Goal: Task Accomplishment & Management: Manage account settings

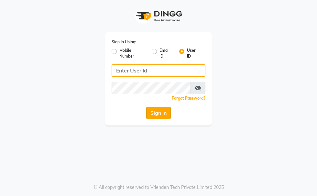
type input "Kunwargadh@123"
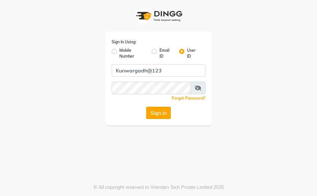
click at [155, 114] on button "Sign In" at bounding box center [158, 113] width 25 height 12
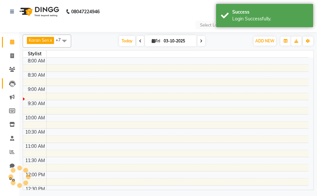
select select "en"
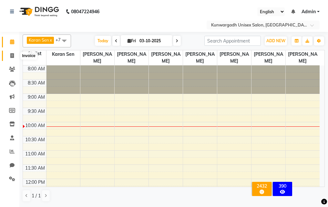
click at [9, 58] on span at bounding box center [11, 55] width 11 height 7
select select "service"
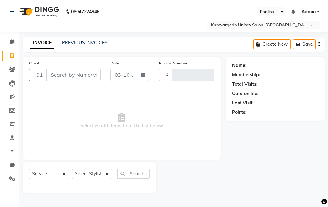
type input "5275"
select select "7931"
type input "9302243111"
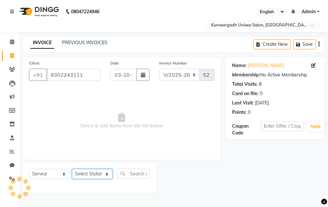
click at [89, 172] on select "Select Stylist Aarti [PERSON_NAME] Sir Chiku [PERSON_NAME] Devdas [PERSON_NAME]…" at bounding box center [92, 174] width 40 height 10
select select "82467"
click at [72, 169] on select "Select Stylist Aarti [PERSON_NAME] Sir Chiku [PERSON_NAME] Devdas [PERSON_NAME]…" at bounding box center [92, 174] width 40 height 10
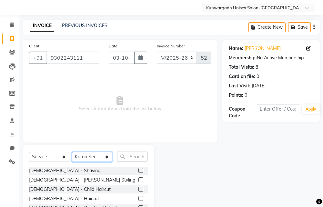
scroll to position [60, 0]
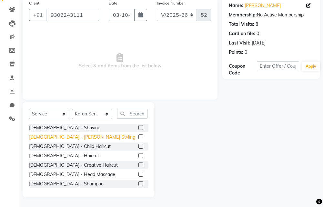
click at [56, 140] on div "[DEMOGRAPHIC_DATA] - [PERSON_NAME] Styling" at bounding box center [82, 137] width 106 height 7
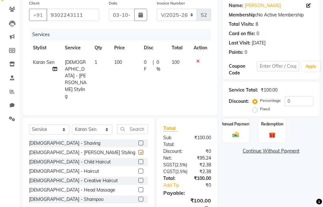
checkbox input "false"
click at [233, 131] on div "Manual Payment" at bounding box center [236, 130] width 28 height 25
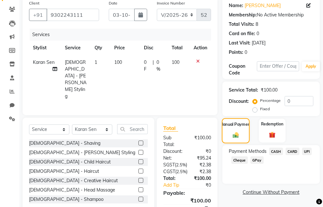
click at [233, 131] on div "Manual Payment" at bounding box center [236, 130] width 28 height 25
drag, startPoint x: 234, startPoint y: 132, endPoint x: 278, endPoint y: 156, distance: 50.3
click at [278, 155] on span "CASH" at bounding box center [276, 151] width 14 height 7
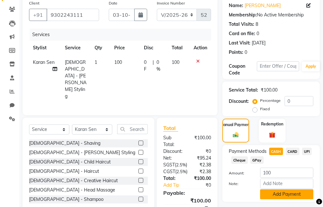
click at [272, 193] on button "Add Payment" at bounding box center [286, 195] width 53 height 10
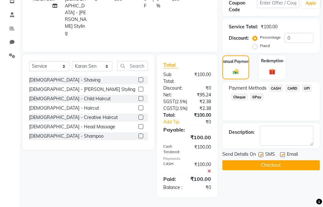
scroll to position [128, 0]
click at [268, 162] on button "Checkout" at bounding box center [272, 166] width 98 height 10
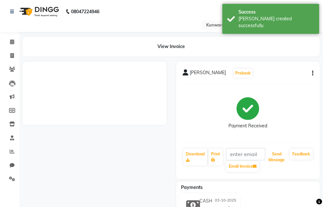
click at [274, 159] on button "Send Message" at bounding box center [276, 157] width 21 height 17
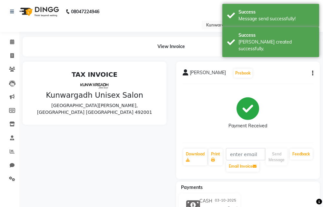
click at [286, 33] on div "Success" at bounding box center [277, 35] width 76 height 7
click at [285, 14] on div "Success" at bounding box center [277, 12] width 76 height 7
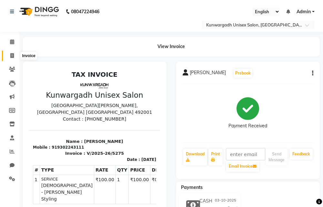
click at [11, 56] on icon at bounding box center [12, 55] width 4 height 5
select select "service"
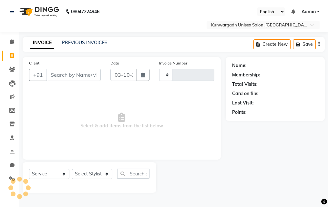
type input "5276"
select select "7931"
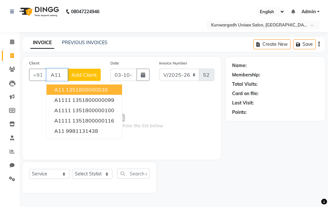
click at [63, 88] on span "A11" at bounding box center [59, 90] width 10 height 6
type input "1351800000030"
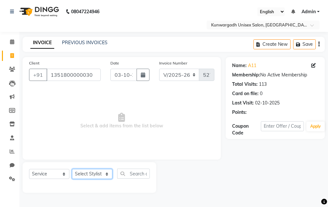
click at [89, 173] on select "Select Stylist Aarti [PERSON_NAME] Sir Chiku [PERSON_NAME] Devdas [PERSON_NAME]…" at bounding box center [92, 174] width 40 height 10
select select "85604"
click at [72, 169] on select "Select Stylist Aarti [PERSON_NAME] Sir Chiku [PERSON_NAME] Devdas [PERSON_NAME]…" at bounding box center [92, 174] width 40 height 10
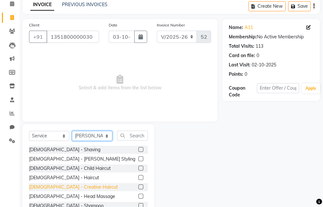
scroll to position [60, 0]
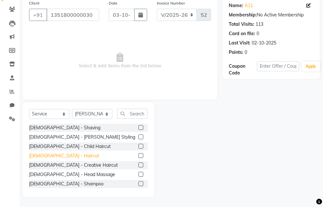
click at [54, 157] on div "[DEMOGRAPHIC_DATA] - Haircut" at bounding box center [64, 156] width 70 height 7
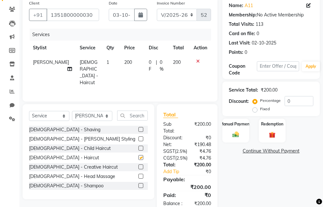
checkbox input "false"
click at [236, 135] on img at bounding box center [236, 135] width 11 height 8
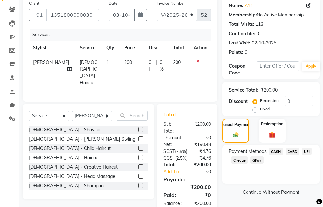
click at [266, 151] on span "Payment Methods" at bounding box center [248, 151] width 38 height 7
drag, startPoint x: 266, startPoint y: 151, endPoint x: 269, endPoint y: 154, distance: 3.7
click at [269, 154] on div "CASH" at bounding box center [275, 152] width 16 height 9
click at [270, 154] on span "CASH" at bounding box center [276, 151] width 14 height 7
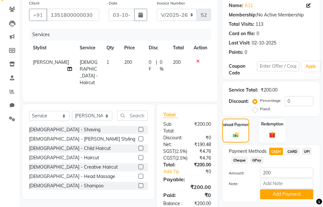
click at [270, 153] on span "CASH" at bounding box center [276, 151] width 14 height 7
drag, startPoint x: 270, startPoint y: 153, endPoint x: 279, endPoint y: 188, distance: 36.4
click at [280, 187] on input "Note:" at bounding box center [286, 184] width 53 height 10
click at [279, 192] on button "Add Payment" at bounding box center [286, 195] width 53 height 10
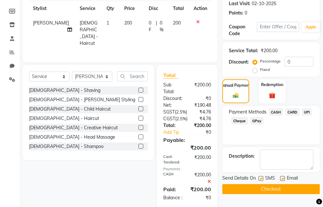
scroll to position [128, 0]
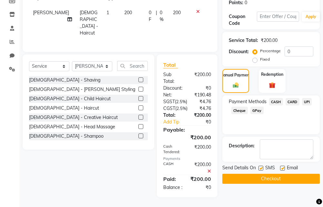
click at [267, 174] on button "Checkout" at bounding box center [272, 179] width 98 height 10
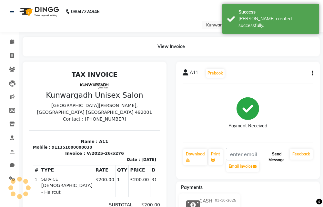
click at [281, 156] on button "Send Message" at bounding box center [276, 157] width 21 height 17
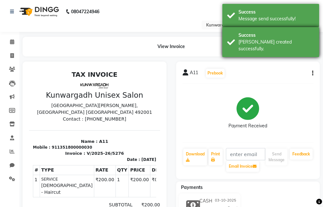
drag, startPoint x: 287, startPoint y: 37, endPoint x: 286, endPoint y: 28, distance: 8.5
click at [286, 34] on div "Success" at bounding box center [277, 35] width 76 height 7
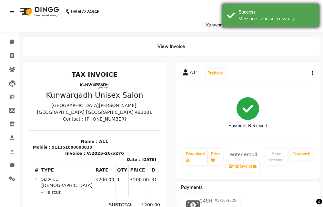
click at [285, 21] on div "Message send successfully!" at bounding box center [277, 19] width 76 height 7
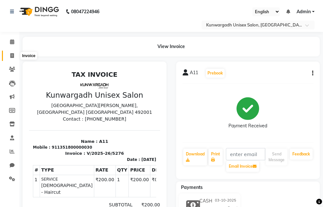
click at [13, 56] on icon at bounding box center [12, 55] width 4 height 5
select select "service"
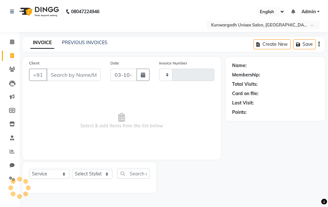
type input "5277"
select select "7931"
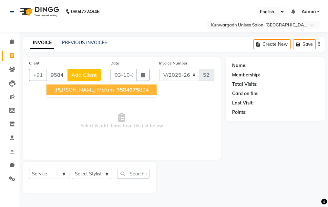
click at [71, 93] on span "[PERSON_NAME] ma'am" at bounding box center [84, 90] width 60 height 6
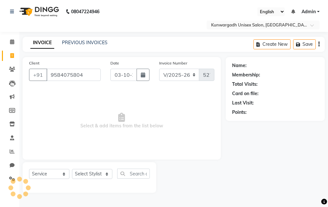
type input "9584075804"
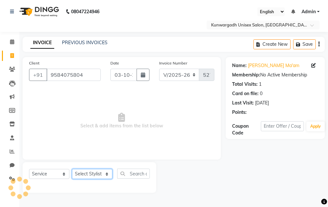
click at [79, 176] on select "Select Stylist Aarti [PERSON_NAME] Sir Chiku [PERSON_NAME] Devdas [PERSON_NAME]…" at bounding box center [92, 174] width 40 height 10
select select "82622"
click at [72, 169] on select "Select Stylist Aarti [PERSON_NAME] Sir Chiku [PERSON_NAME] Devdas [PERSON_NAME]…" at bounding box center [92, 174] width 40 height 10
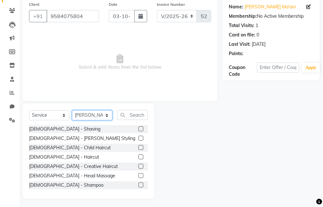
scroll to position [60, 0]
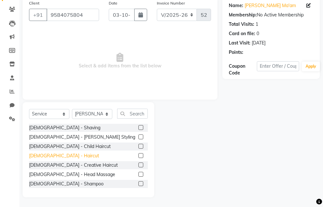
click at [44, 154] on div "[DEMOGRAPHIC_DATA] - Haircut" at bounding box center [64, 156] width 70 height 7
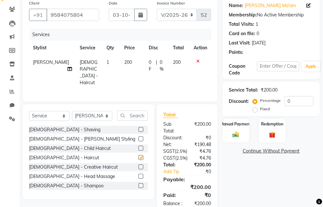
checkbox input "false"
click at [225, 128] on div "Manual Payment" at bounding box center [236, 130] width 28 height 25
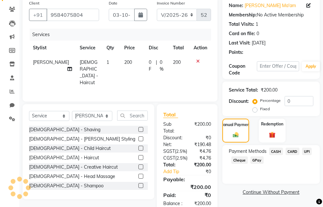
click at [282, 154] on span "CASH" at bounding box center [276, 151] width 14 height 7
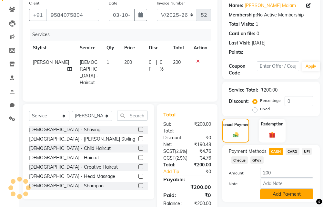
click at [279, 195] on div "Payment Methods CASH CARD UPI Cheque GPay Amount: 200 Note: Add Payment" at bounding box center [272, 173] width 98 height 57
click at [278, 194] on button "Add Payment" at bounding box center [286, 195] width 53 height 10
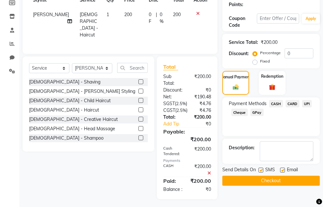
scroll to position [128, 0]
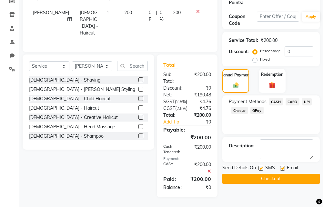
click at [275, 174] on button "Checkout" at bounding box center [272, 179] width 98 height 10
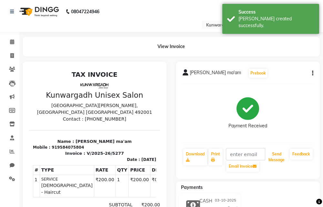
click at [275, 159] on button "Send Message" at bounding box center [276, 157] width 21 height 17
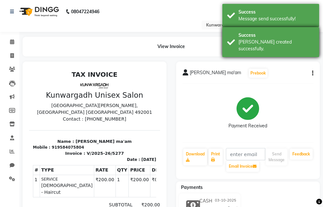
click at [278, 32] on div "Success [PERSON_NAME] created successfully." at bounding box center [271, 42] width 97 height 30
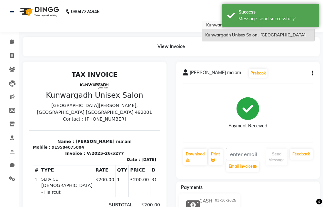
click at [278, 28] on input "text" at bounding box center [252, 25] width 94 height 6
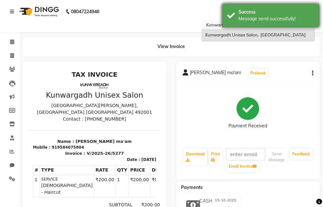
drag, startPoint x: 277, startPoint y: 25, endPoint x: 241, endPoint y: 24, distance: 36.5
click at [277, 24] on div "Success Message send successfully!" at bounding box center [271, 15] width 97 height 23
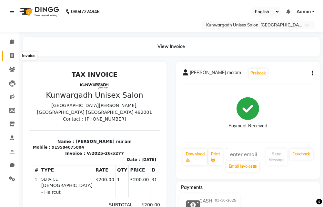
drag, startPoint x: 9, startPoint y: 54, endPoint x: 16, endPoint y: 52, distance: 6.7
click at [10, 54] on span at bounding box center [11, 55] width 11 height 7
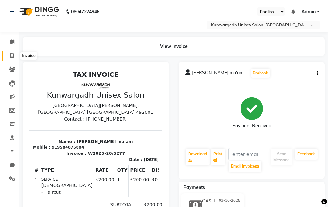
select select "service"
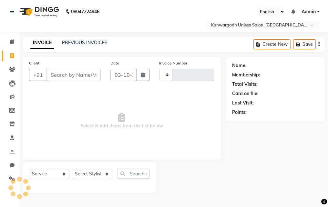
type input "5278"
select select "7931"
click at [11, 51] on link "Invoice" at bounding box center [10, 56] width 16 height 11
select select "service"
type input "5278"
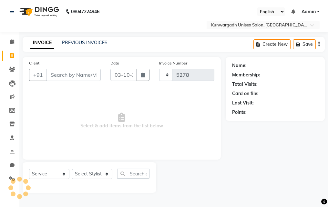
select select "7931"
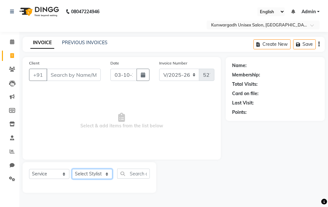
click at [75, 177] on select "Select Stylist Aarti [PERSON_NAME] Sir Chiku [PERSON_NAME] Devdas [PERSON_NAME]…" at bounding box center [92, 174] width 40 height 10
select select "84120"
click at [72, 169] on select "Select Stylist Aarti [PERSON_NAME] Sir Chiku [PERSON_NAME] Devdas [PERSON_NAME]…" at bounding box center [92, 174] width 40 height 10
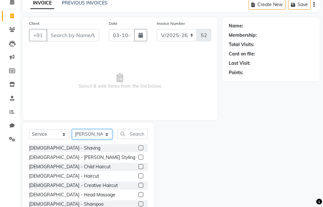
scroll to position [60, 0]
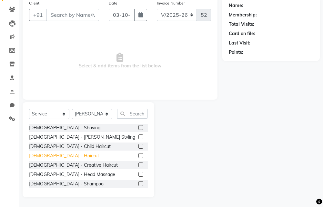
click at [53, 155] on div "[DEMOGRAPHIC_DATA] - Haircut" at bounding box center [64, 156] width 70 height 7
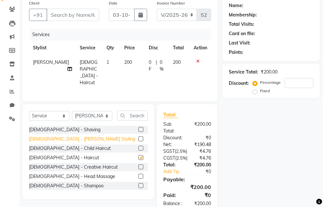
checkbox input "false"
click at [54, 138] on div "[DEMOGRAPHIC_DATA] - [PERSON_NAME] Styling" at bounding box center [82, 139] width 106 height 7
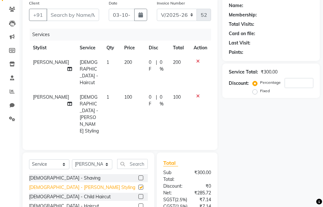
checkbox input "false"
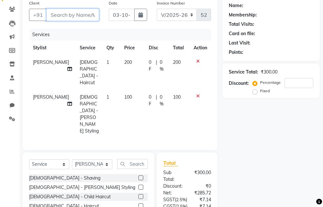
click at [75, 11] on input "Client" at bounding box center [73, 15] width 53 height 12
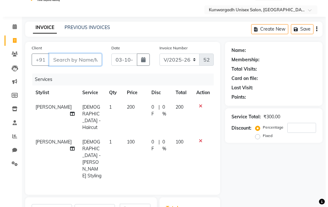
scroll to position [6, 0]
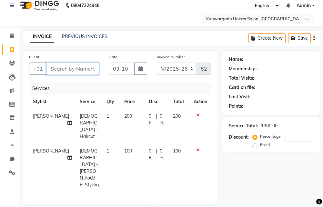
type input "7"
type input "0"
type input "788789992"
click at [96, 72] on button "Add Client" at bounding box center [82, 69] width 33 height 12
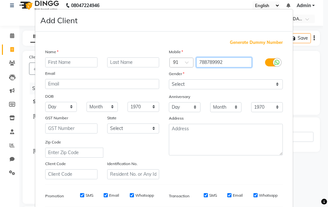
drag, startPoint x: 216, startPoint y: 59, endPoint x: 212, endPoint y: 82, distance: 23.7
click at [216, 59] on input "788789992" at bounding box center [224, 63] width 56 height 10
type input "7887899992"
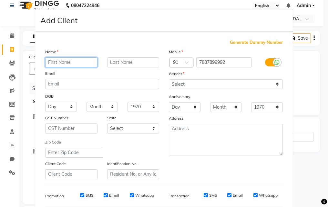
click at [83, 60] on input "text" at bounding box center [71, 63] width 52 height 10
type input "Ankit Sir"
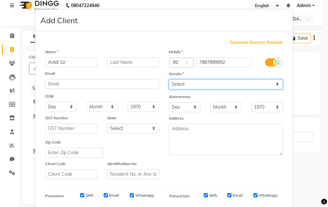
click at [173, 85] on select "Select [DEMOGRAPHIC_DATA] [DEMOGRAPHIC_DATA] Other Prefer Not To Say" at bounding box center [226, 84] width 114 height 10
select select "[DEMOGRAPHIC_DATA]"
click at [169, 79] on select "Select [DEMOGRAPHIC_DATA] [DEMOGRAPHIC_DATA] Other Prefer Not To Say" at bounding box center [226, 84] width 114 height 10
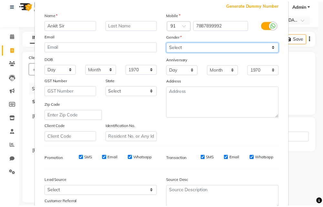
scroll to position [91, 0]
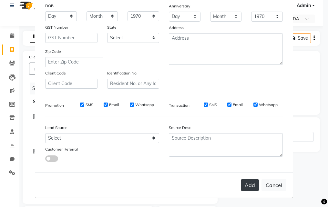
drag, startPoint x: 241, startPoint y: 176, endPoint x: 242, endPoint y: 181, distance: 4.9
click at [242, 176] on div "Add Cancel" at bounding box center [164, 186] width 258 height 26
click at [242, 184] on button "Add" at bounding box center [250, 186] width 18 height 12
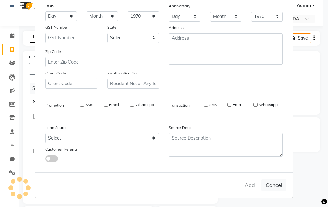
type input "7887899992"
select select
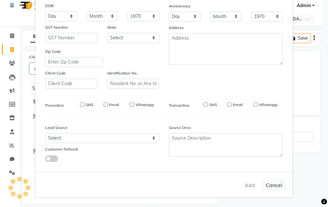
select select
checkbox input "false"
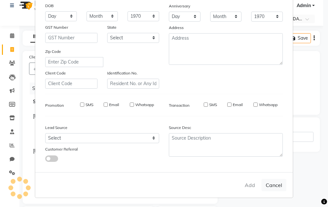
checkbox input "false"
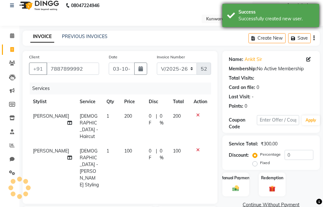
click at [273, 18] on div "Successfully created new user." at bounding box center [277, 19] width 76 height 7
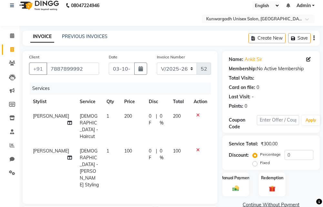
scroll to position [116, 0]
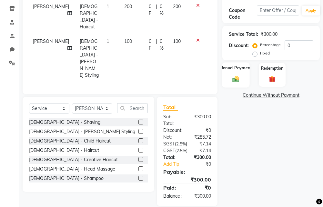
click at [236, 71] on div "Manual Payment" at bounding box center [236, 74] width 28 height 25
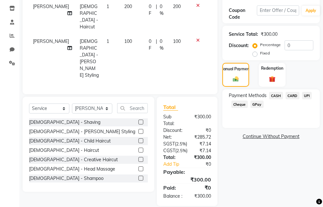
click at [304, 95] on span "UPI" at bounding box center [307, 95] width 10 height 7
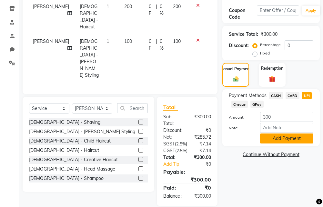
click at [291, 140] on button "Add Payment" at bounding box center [286, 139] width 53 height 10
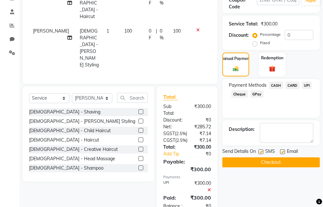
scroll to position [136, 0]
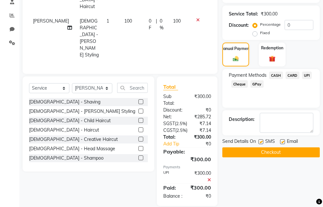
click at [261, 151] on button "Checkout" at bounding box center [272, 153] width 98 height 10
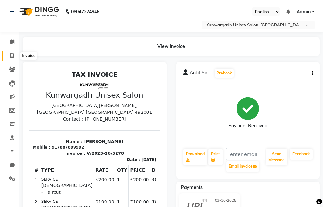
click at [12, 59] on span at bounding box center [11, 55] width 11 height 7
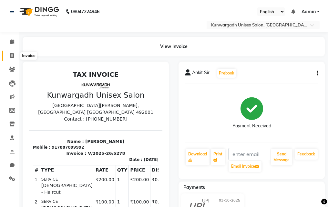
select select "service"
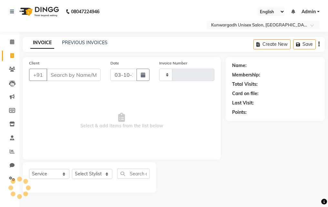
type input "5279"
select select "7931"
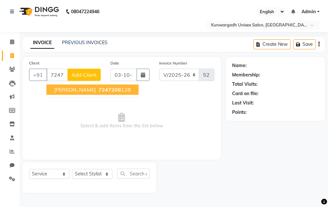
type input "7247208128"
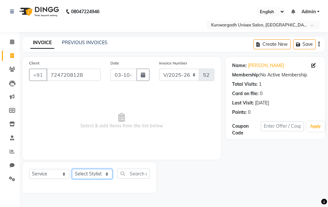
click at [90, 173] on select "Select Stylist Aarti [PERSON_NAME] Sir Chiku [PERSON_NAME] Devdas [PERSON_NAME]…" at bounding box center [92, 174] width 40 height 10
select select "85604"
click at [72, 169] on select "Select Stylist Aarti [PERSON_NAME] Sir Chiku [PERSON_NAME] Devdas [PERSON_NAME]…" at bounding box center [92, 174] width 40 height 10
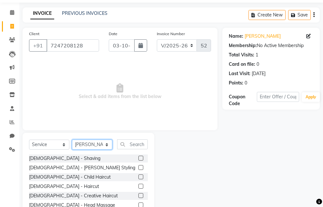
scroll to position [60, 0]
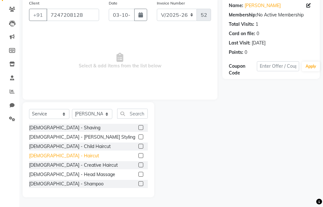
click at [50, 155] on div "[DEMOGRAPHIC_DATA] - Haircut" at bounding box center [64, 156] width 70 height 7
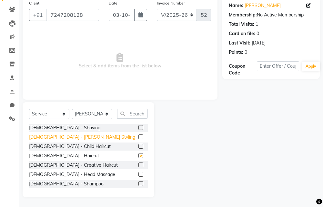
checkbox input "false"
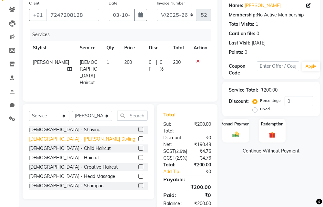
click at [55, 138] on div "[DEMOGRAPHIC_DATA] - [PERSON_NAME] Styling" at bounding box center [82, 139] width 106 height 7
checkbox input "false"
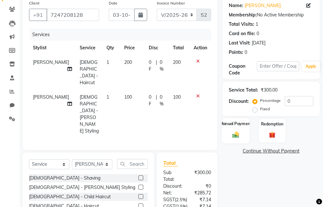
click at [227, 130] on div "Manual Payment" at bounding box center [236, 130] width 28 height 25
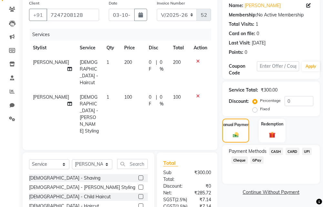
click at [308, 154] on span "UPI" at bounding box center [307, 151] width 10 height 7
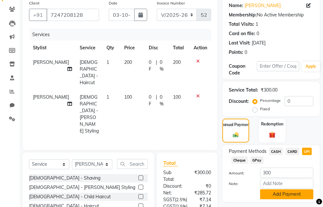
drag, startPoint x: 283, startPoint y: 201, endPoint x: 283, endPoint y: 198, distance: 3.2
click at [283, 195] on div "Payment Methods CASH CARD UPI Cheque GPay Amount: 300 Note: Add Payment" at bounding box center [272, 173] width 98 height 57
click at [282, 195] on button "Add Payment" at bounding box center [286, 195] width 53 height 10
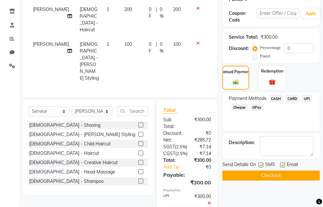
scroll to position [136, 0]
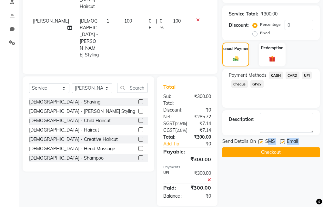
click at [267, 147] on div "Send Details On SMS Email Checkout" at bounding box center [272, 147] width 98 height 19
drag, startPoint x: 267, startPoint y: 147, endPoint x: 267, endPoint y: 155, distance: 7.8
click at [267, 155] on button "Checkout" at bounding box center [272, 153] width 98 height 10
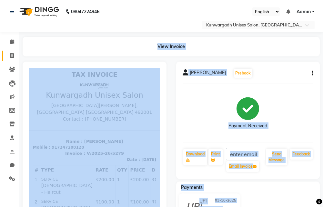
click at [8, 52] on link "Invoice" at bounding box center [10, 56] width 16 height 11
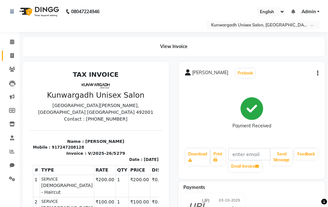
select select "service"
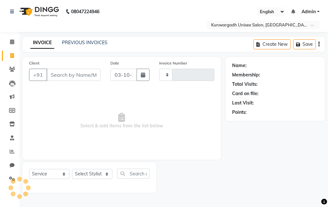
type input "5280"
select select "7931"
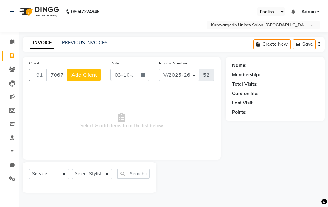
type input "7067888269"
click at [82, 77] on span "Add Client" at bounding box center [84, 75] width 26 height 6
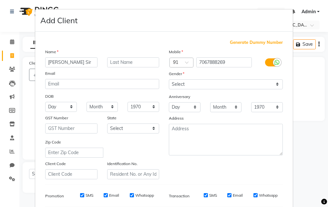
type input "[PERSON_NAME] Sir"
drag, startPoint x: 207, startPoint y: 81, endPoint x: 205, endPoint y: 88, distance: 7.0
click at [207, 82] on select "Select [DEMOGRAPHIC_DATA] [DEMOGRAPHIC_DATA] Other Prefer Not To Say" at bounding box center [226, 84] width 114 height 10
select select "[DEMOGRAPHIC_DATA]"
click at [169, 79] on select "Select [DEMOGRAPHIC_DATA] [DEMOGRAPHIC_DATA] Other Prefer Not To Say" at bounding box center [226, 84] width 114 height 10
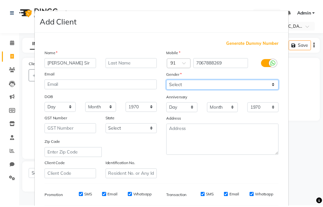
scroll to position [91, 0]
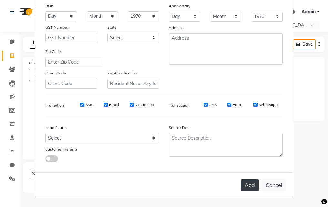
click at [252, 190] on button "Add" at bounding box center [250, 186] width 18 height 12
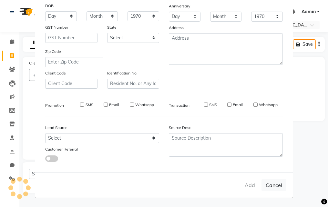
select select
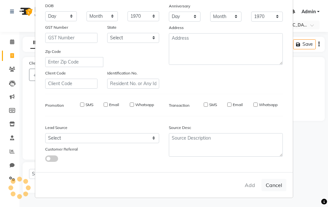
select select
checkbox input "false"
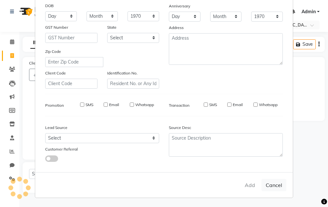
checkbox input "false"
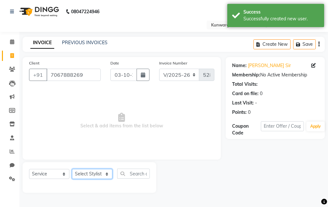
click at [94, 176] on select "Select Stylist Aarti [PERSON_NAME] Sir Chiku [PERSON_NAME] Devdas [PERSON_NAME]…" at bounding box center [92, 174] width 40 height 10
select select "84120"
click at [72, 169] on select "Select Stylist Aarti [PERSON_NAME] Sir Chiku [PERSON_NAME] Devdas [PERSON_NAME]…" at bounding box center [92, 174] width 40 height 10
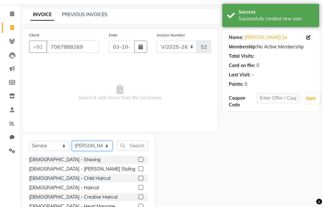
scroll to position [60, 0]
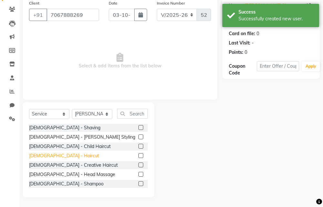
click at [53, 159] on div "[DEMOGRAPHIC_DATA] - Haircut" at bounding box center [64, 156] width 70 height 7
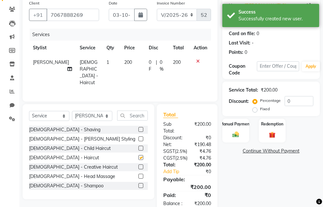
checkbox input "false"
click at [236, 127] on div "Manual Payment" at bounding box center [236, 130] width 28 height 25
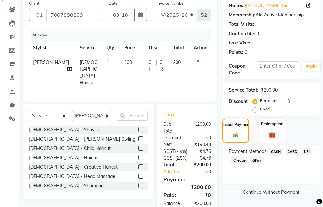
click at [278, 150] on span "CASH" at bounding box center [276, 151] width 14 height 7
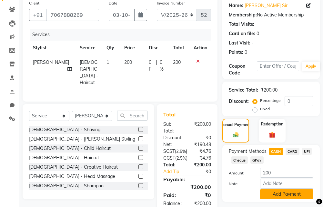
click at [283, 193] on button "Add Payment" at bounding box center [286, 195] width 53 height 10
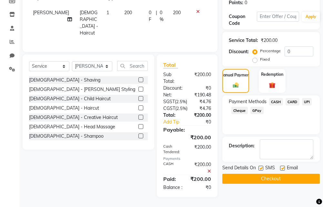
scroll to position [128, 0]
click at [281, 168] on div "Name: [PERSON_NAME] Sir Membership: No Active Membership Total Visits: Card on …" at bounding box center [274, 72] width 102 height 250
click at [281, 174] on button "Checkout" at bounding box center [272, 179] width 98 height 10
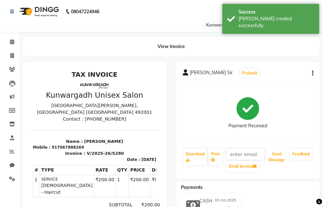
click at [281, 161] on button "Send Message" at bounding box center [276, 157] width 21 height 17
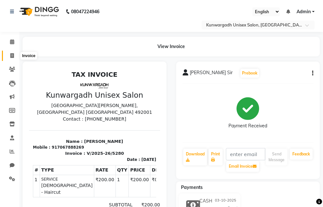
click at [9, 56] on span at bounding box center [11, 55] width 11 height 7
select select "service"
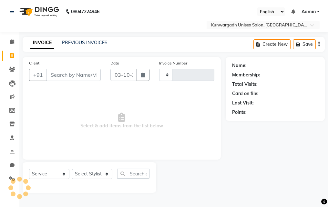
type input "5281"
select select "7931"
click at [47, 95] on span "Select & add items from the list below" at bounding box center [121, 121] width 185 height 65
click at [12, 55] on icon at bounding box center [12, 55] width 4 height 5
select select "service"
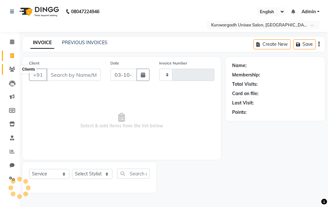
type input "5281"
select select "7931"
click at [12, 72] on span at bounding box center [11, 69] width 11 height 7
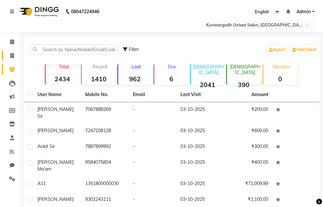
click at [10, 59] on link "Invoice" at bounding box center [10, 56] width 16 height 11
select select "service"
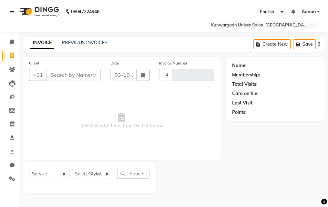
type input "5281"
select select "7931"
click at [3, 55] on link "Invoice" at bounding box center [10, 56] width 16 height 11
select select "service"
click at [7, 51] on link "Invoice" at bounding box center [10, 56] width 16 height 11
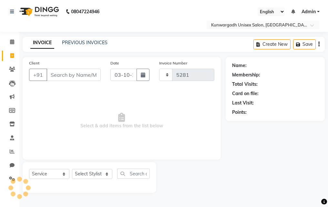
select select "service"
type input "5281"
select select "7931"
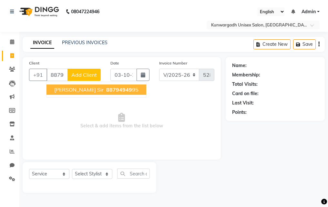
click at [76, 93] on button "[PERSON_NAME] Sir 88794949 95" at bounding box center [97, 90] width 100 height 10
type input "8879494995"
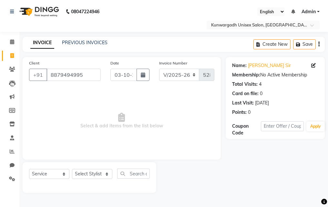
click at [79, 168] on div "Select Service Product Membership Package Voucher Prepaid Gift Card Select Styl…" at bounding box center [90, 177] width 134 height 31
click at [80, 172] on select "Select Stylist Aarti [PERSON_NAME] Sir Chiku [PERSON_NAME] Devdas [PERSON_NAME]…" at bounding box center [92, 174] width 40 height 10
select select "82467"
click at [72, 169] on select "Select Stylist Aarti [PERSON_NAME] Sir Chiku [PERSON_NAME] Devdas [PERSON_NAME]…" at bounding box center [92, 174] width 40 height 10
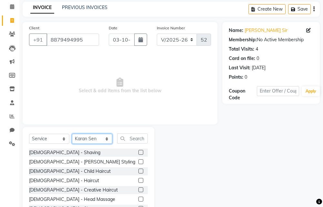
scroll to position [60, 0]
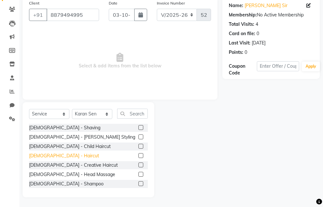
click at [40, 157] on div "[DEMOGRAPHIC_DATA] - Haircut" at bounding box center [64, 156] width 70 height 7
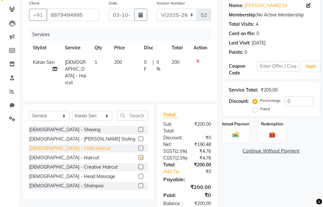
checkbox input "false"
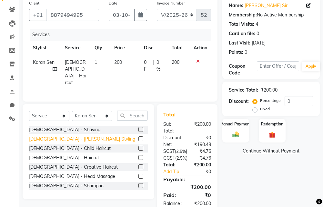
drag, startPoint x: 46, startPoint y: 141, endPoint x: 48, endPoint y: 136, distance: 5.2
click at [47, 140] on div "[DEMOGRAPHIC_DATA] - [PERSON_NAME] Styling" at bounding box center [88, 139] width 119 height 8
click at [48, 136] on div "[DEMOGRAPHIC_DATA] - [PERSON_NAME] Styling" at bounding box center [82, 139] width 106 height 7
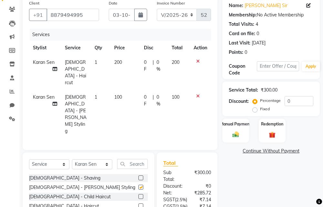
checkbox input "false"
click at [222, 136] on div "Manual Payment Redemption" at bounding box center [271, 131] width 107 height 24
click at [234, 130] on div "Manual Payment" at bounding box center [236, 130] width 28 height 25
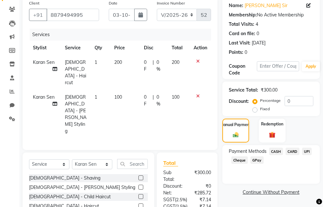
click at [303, 148] on span "UPI" at bounding box center [307, 151] width 10 height 7
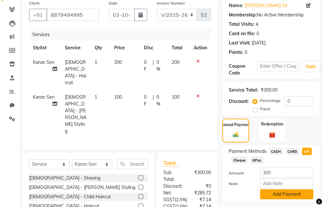
click at [288, 193] on button "Add Payment" at bounding box center [286, 195] width 53 height 10
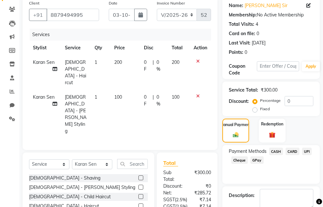
scroll to position [136, 0]
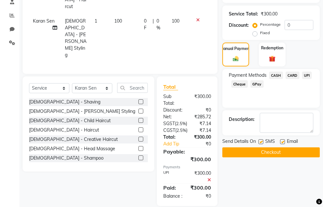
click at [270, 155] on button "Checkout" at bounding box center [272, 153] width 98 height 10
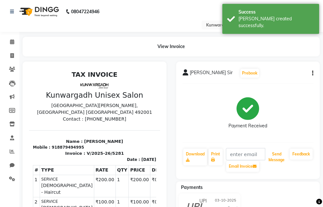
click at [275, 158] on button "Send Message" at bounding box center [276, 157] width 21 height 17
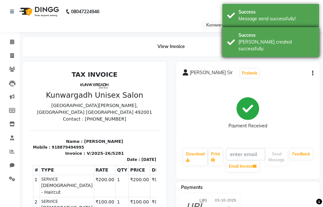
click at [267, 36] on div "Success" at bounding box center [277, 35] width 76 height 7
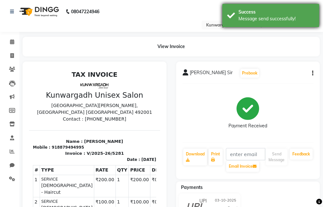
click at [263, 22] on div "Success Message send successfully!" at bounding box center [271, 15] width 97 height 23
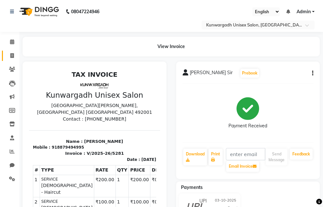
click at [5, 52] on link "Invoice" at bounding box center [10, 56] width 16 height 11
select select "service"
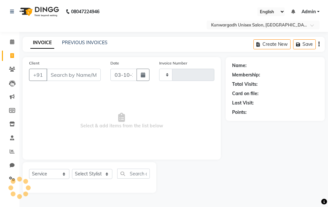
type input "5282"
select select "7931"
type input "8871011001"
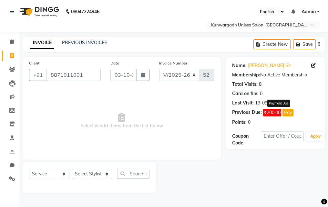
click at [284, 115] on button "Pay" at bounding box center [288, 112] width 11 height 7
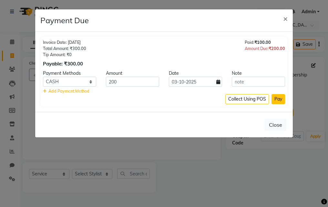
click at [277, 104] on button "Pay" at bounding box center [279, 99] width 14 height 10
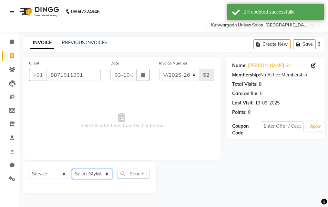
click at [87, 175] on select "Select Stylist Aarti [PERSON_NAME] Sir Chiku [PERSON_NAME] Devdas [PERSON_NAME]…" at bounding box center [92, 174] width 40 height 10
select select "82622"
click at [72, 169] on select "Select Stylist Aarti [PERSON_NAME] Sir Chiku [PERSON_NAME] Devdas [PERSON_NAME]…" at bounding box center [92, 174] width 40 height 10
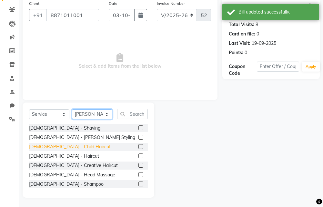
scroll to position [60, 0]
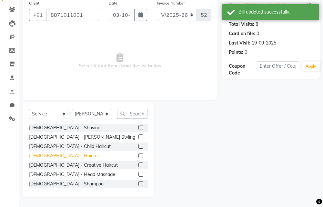
click at [56, 154] on div "[DEMOGRAPHIC_DATA] - Haircut" at bounding box center [64, 156] width 70 height 7
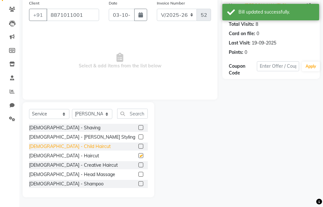
checkbox input "false"
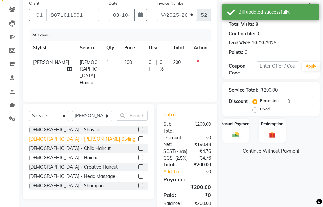
click at [54, 141] on div "[DEMOGRAPHIC_DATA] - [PERSON_NAME] Styling" at bounding box center [88, 139] width 119 height 8
click at [54, 141] on div "[DEMOGRAPHIC_DATA] - [PERSON_NAME] Styling" at bounding box center [82, 139] width 106 height 7
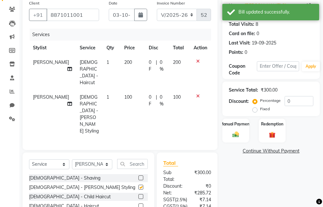
checkbox input "false"
click at [260, 110] on label "Fixed" at bounding box center [265, 109] width 10 height 6
click at [257, 110] on input "Fixed" at bounding box center [256, 109] width 5 height 5
radio input "true"
click at [308, 99] on input "0" at bounding box center [299, 101] width 29 height 10
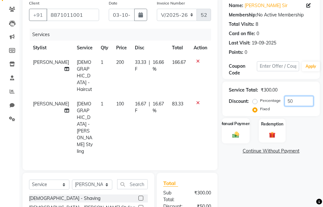
type input "50"
click at [240, 138] on img at bounding box center [236, 135] width 11 height 8
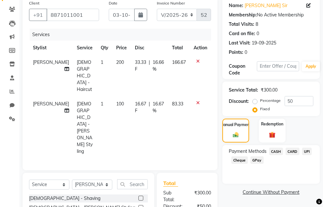
click at [274, 153] on span "CASH" at bounding box center [276, 151] width 14 height 7
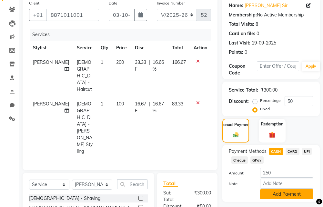
click at [274, 193] on button "Add Payment" at bounding box center [286, 195] width 53 height 10
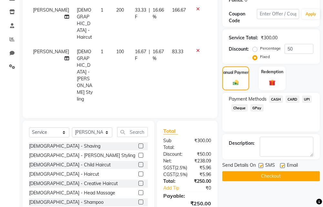
scroll to position [150, 0]
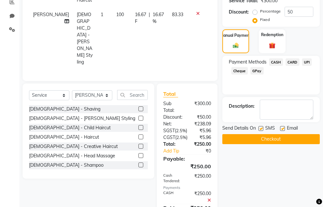
click at [268, 140] on button "Checkout" at bounding box center [272, 139] width 98 height 10
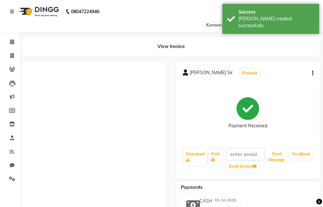
click at [276, 156] on button "Send Message" at bounding box center [276, 157] width 21 height 17
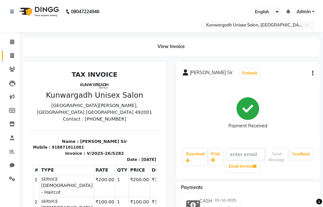
click at [11, 58] on span at bounding box center [11, 55] width 11 height 7
select select "service"
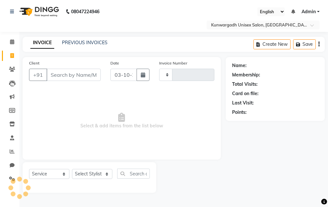
type input "5283"
select select "7931"
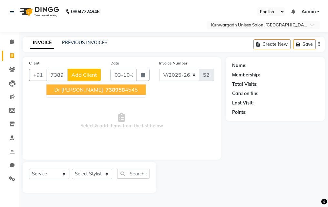
click at [106, 92] on span "738958" at bounding box center [115, 90] width 19 height 6
type input "7389584545"
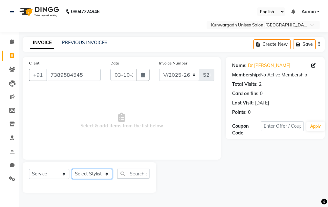
click at [93, 175] on select "Select Stylist Aarti [PERSON_NAME] Sir Chiku [PERSON_NAME] Devdas [PERSON_NAME]…" at bounding box center [92, 174] width 40 height 10
select select "85604"
click at [72, 169] on select "Select Stylist Aarti [PERSON_NAME] Sir Chiku [PERSON_NAME] Devdas [PERSON_NAME]…" at bounding box center [92, 174] width 40 height 10
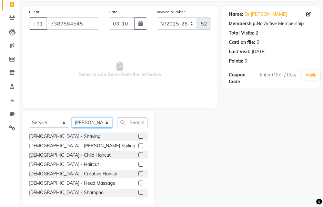
scroll to position [60, 0]
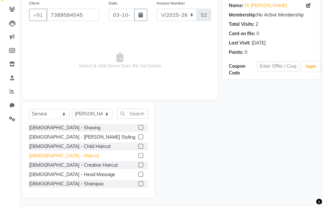
click at [51, 154] on div "[DEMOGRAPHIC_DATA] - Haircut" at bounding box center [64, 156] width 70 height 7
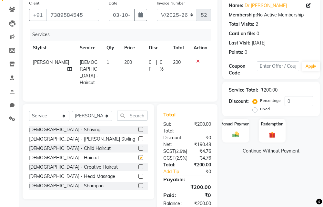
checkbox input "false"
click at [230, 133] on div "Manual Payment" at bounding box center [236, 130] width 28 height 25
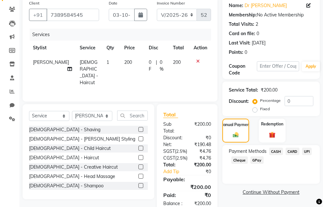
click at [273, 153] on span "CASH" at bounding box center [276, 151] width 14 height 7
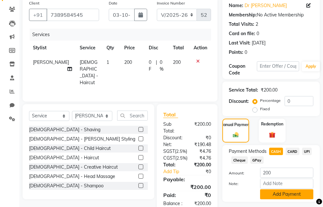
click at [274, 194] on button "Add Payment" at bounding box center [286, 195] width 53 height 10
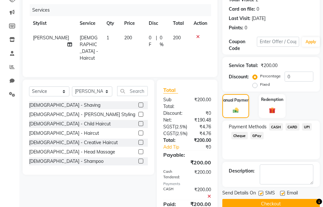
scroll to position [128, 0]
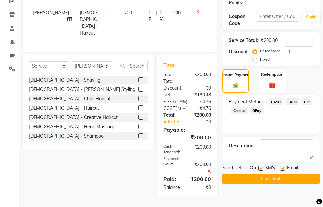
drag, startPoint x: 266, startPoint y: 155, endPoint x: 266, endPoint y: 160, distance: 4.8
click at [266, 165] on div "Send Details On SMS Email Checkout" at bounding box center [272, 174] width 98 height 19
click at [268, 174] on button "Checkout" at bounding box center [272, 179] width 98 height 10
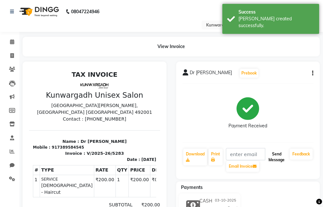
click at [272, 159] on button "Send Message" at bounding box center [276, 157] width 21 height 17
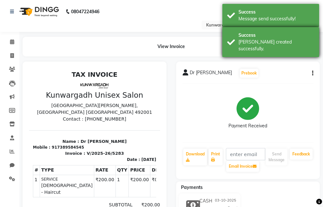
drag, startPoint x: 294, startPoint y: 39, endPoint x: 290, endPoint y: 20, distance: 19.4
click at [294, 39] on div "[PERSON_NAME] created successfully." at bounding box center [277, 46] width 76 height 14
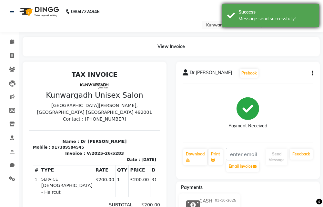
click at [291, 18] on div "Message send successfully!" at bounding box center [277, 19] width 76 height 7
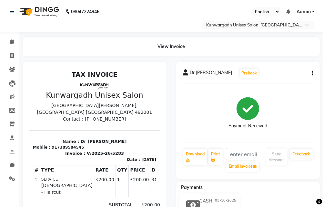
drag, startPoint x: 256, startPoint y: 207, endPoint x: 190, endPoint y: 131, distance: 101.0
click at [190, 131] on div "Payment Received" at bounding box center [248, 113] width 131 height 48
click at [2, 59] on link "Invoice" at bounding box center [10, 56] width 16 height 11
select select "service"
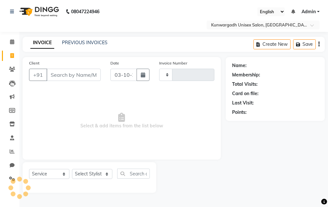
type input "5284"
select select "7931"
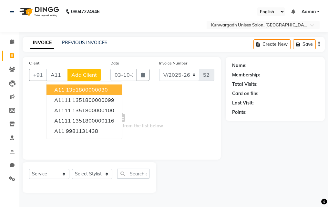
click at [74, 94] on button "A11 1351800000030" at bounding box center [85, 90] width 76 height 10
type input "1351800000030"
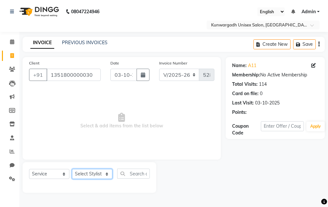
click at [83, 171] on select "Select Stylist Aarti [PERSON_NAME] Sir Chiku [PERSON_NAME] Devdas [PERSON_NAME]…" at bounding box center [92, 174] width 40 height 10
select select "82467"
click at [72, 169] on select "Select Stylist Aarti [PERSON_NAME] Sir Chiku [PERSON_NAME] Devdas [PERSON_NAME]…" at bounding box center [92, 174] width 40 height 10
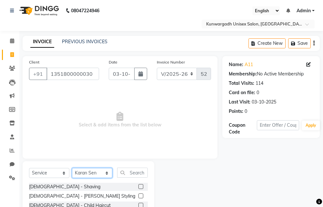
scroll to position [60, 0]
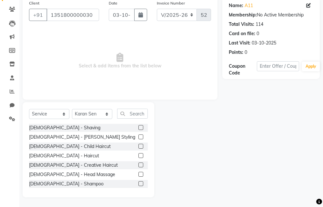
drag, startPoint x: 53, startPoint y: 130, endPoint x: 110, endPoint y: 131, distance: 57.2
click at [54, 130] on div "[DEMOGRAPHIC_DATA] - Shaving" at bounding box center [64, 128] width 71 height 7
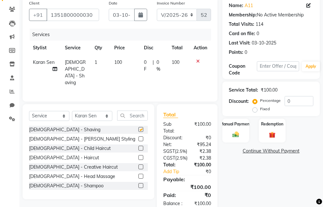
checkbox input "false"
click at [235, 128] on div "Manual Payment" at bounding box center [236, 130] width 28 height 25
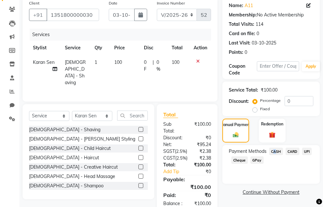
click at [273, 151] on span "CASH" at bounding box center [276, 151] width 14 height 7
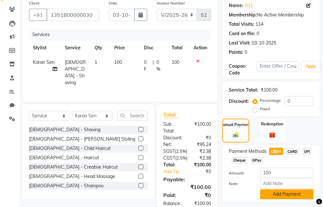
drag, startPoint x: 273, startPoint y: 151, endPoint x: 276, endPoint y: 193, distance: 42.7
click at [276, 193] on button "Add Payment" at bounding box center [286, 195] width 53 height 10
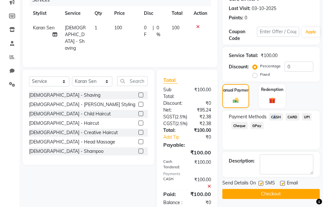
scroll to position [128, 0]
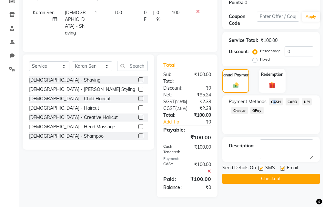
click at [270, 174] on button "Checkout" at bounding box center [272, 179] width 98 height 10
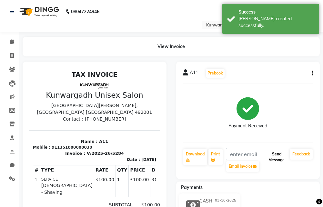
click at [278, 156] on button "Send Message" at bounding box center [276, 157] width 21 height 17
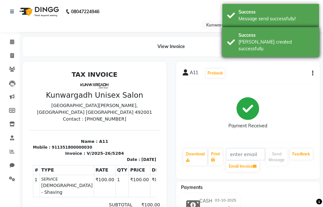
click at [293, 37] on div "Success" at bounding box center [277, 35] width 76 height 7
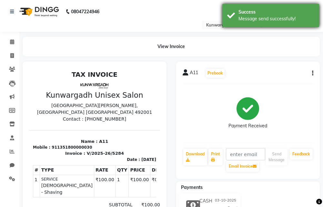
click at [282, 18] on div "Message send successfully!" at bounding box center [277, 19] width 76 height 7
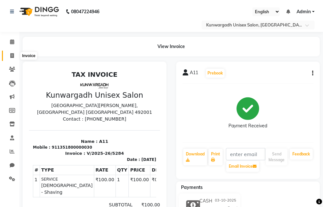
click at [12, 57] on icon at bounding box center [12, 55] width 4 height 5
select select "service"
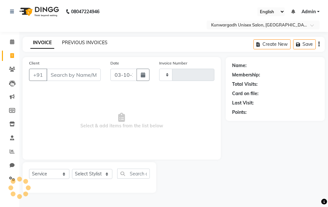
click at [84, 43] on link "PREVIOUS INVOICES" at bounding box center [85, 43] width 46 height 6
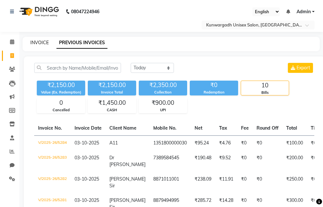
click at [44, 41] on link "INVOICE" at bounding box center [39, 43] width 18 height 6
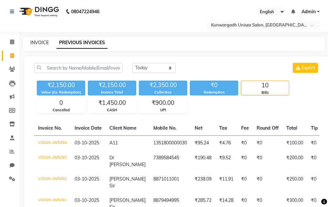
select select "7931"
select select "service"
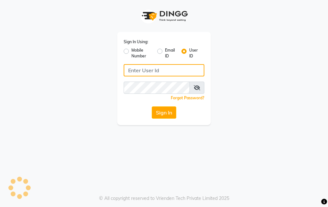
type input "Kunwargadh@123"
